Goal: Complete application form: Complete application form

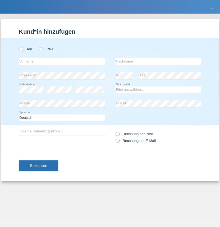
radio input "true"
click at [62, 61] on input "text" at bounding box center [62, 61] width 86 height 7
type input "Asani"
click at [158, 61] on input "text" at bounding box center [159, 61] width 86 height 7
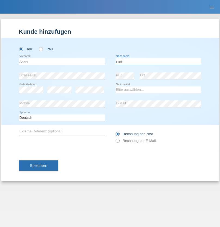
type input "Lutfi"
select select "CH"
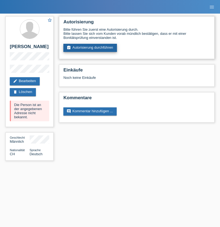
click at [90, 48] on link "assignment_turned_in Autorisierung durchführen" at bounding box center [90, 48] width 54 height 8
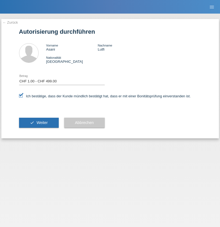
select select "1"
click at [39, 123] on span "Weiter" at bounding box center [41, 122] width 11 height 4
